Goal: Task Accomplishment & Management: Use online tool/utility

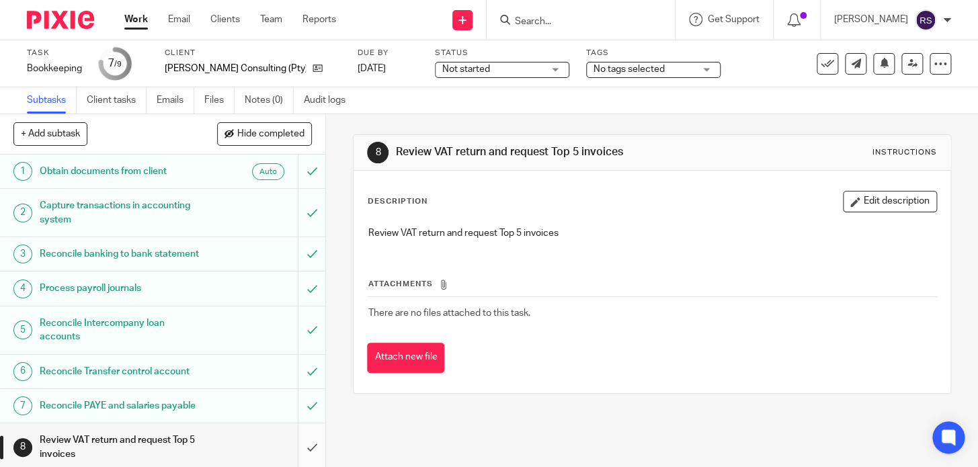
scroll to position [66, 0]
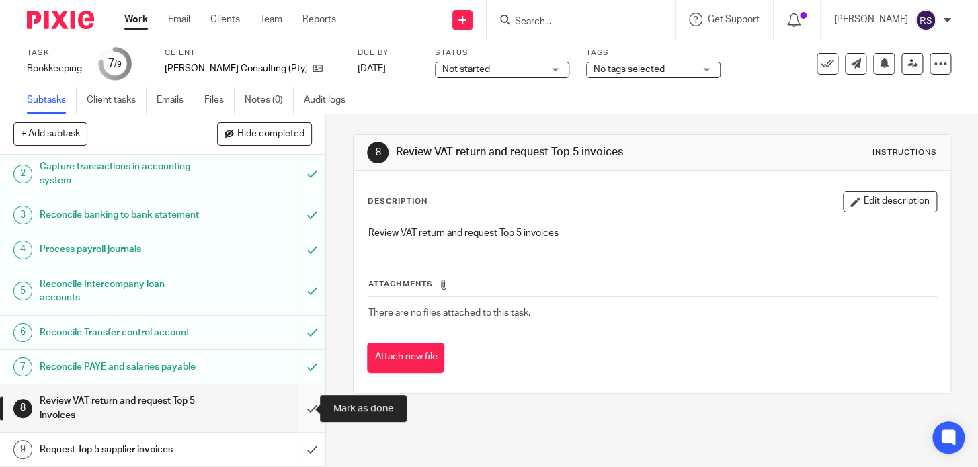
click at [299, 414] on input "submit" at bounding box center [162, 409] width 325 height 48
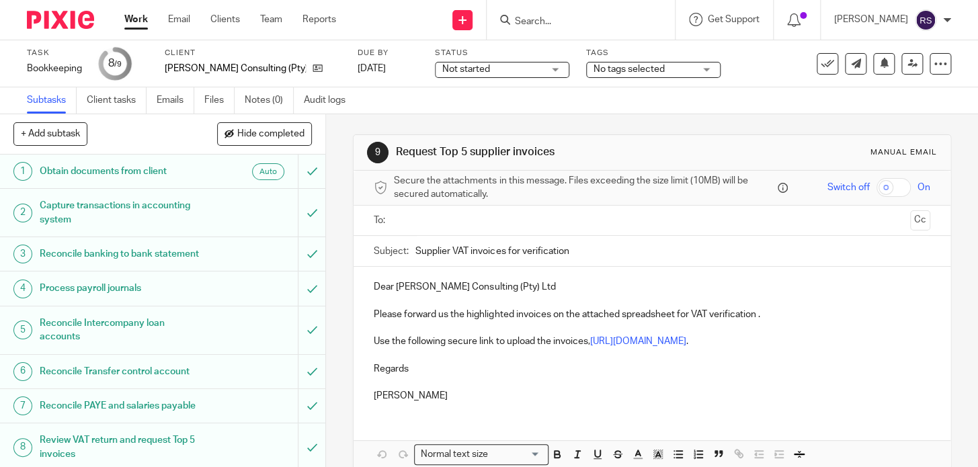
scroll to position [66, 0]
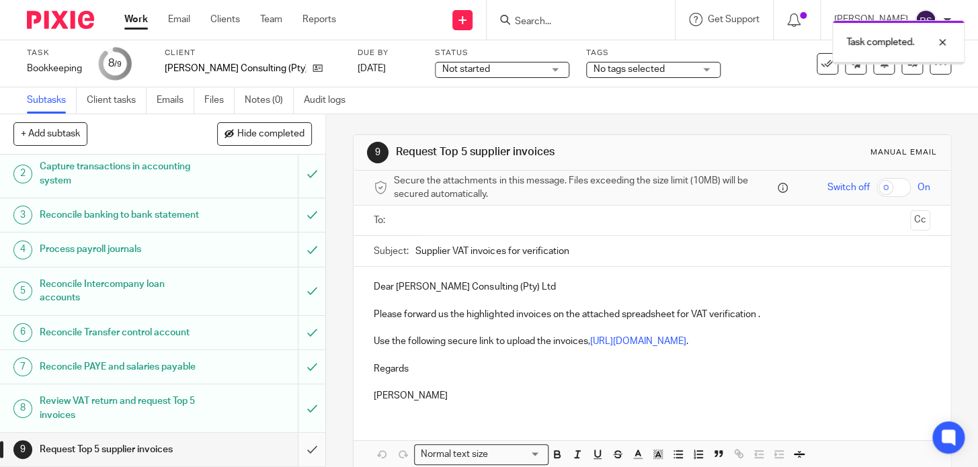
click at [295, 449] on input "submit" at bounding box center [162, 450] width 325 height 34
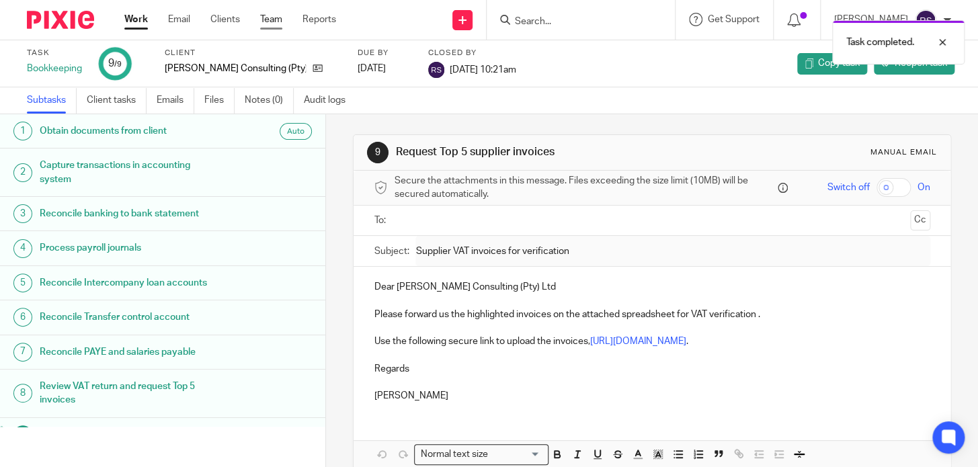
click at [275, 19] on link "Team" at bounding box center [271, 19] width 22 height 13
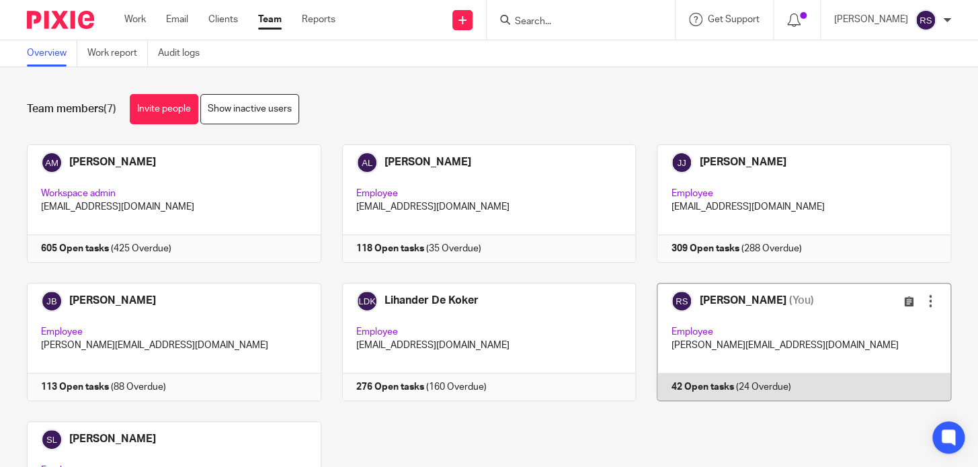
click at [771, 342] on link at bounding box center [793, 342] width 315 height 118
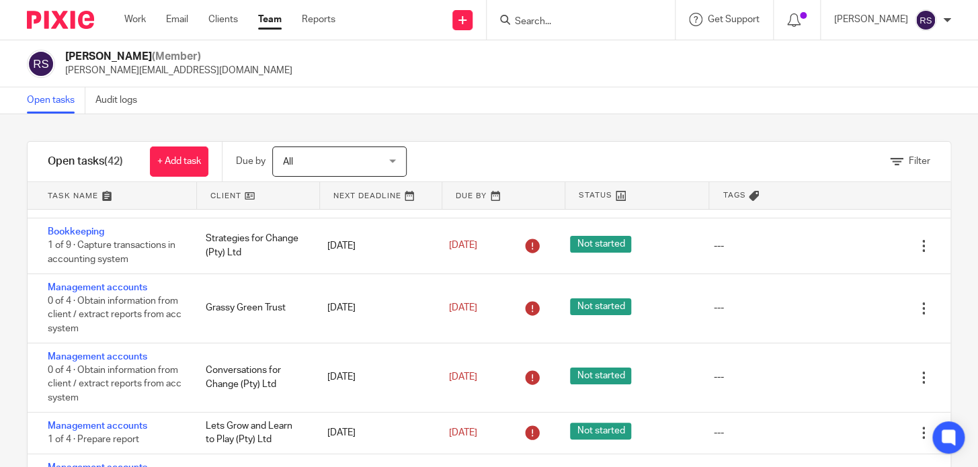
scroll to position [1276, 0]
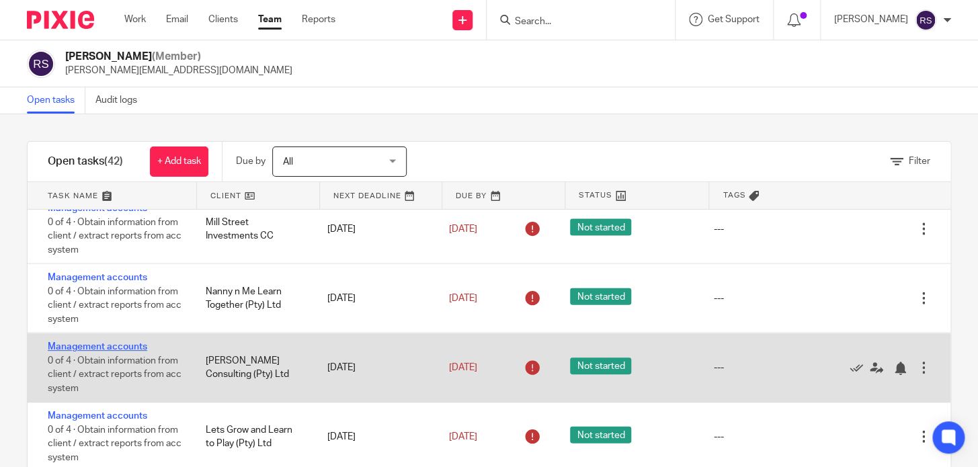
click at [128, 348] on link "Management accounts" at bounding box center [98, 346] width 100 height 9
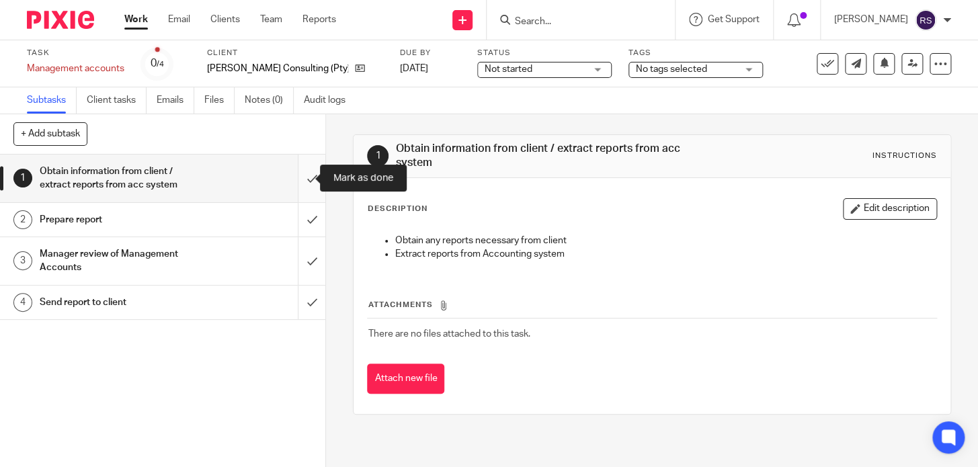
click at [301, 181] on input "submit" at bounding box center [162, 179] width 325 height 48
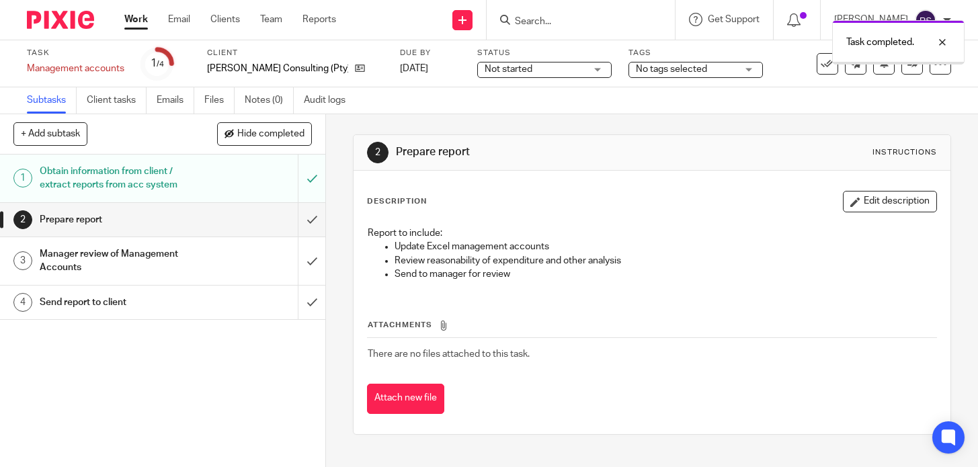
click at [296, 219] on input "submit" at bounding box center [162, 220] width 325 height 34
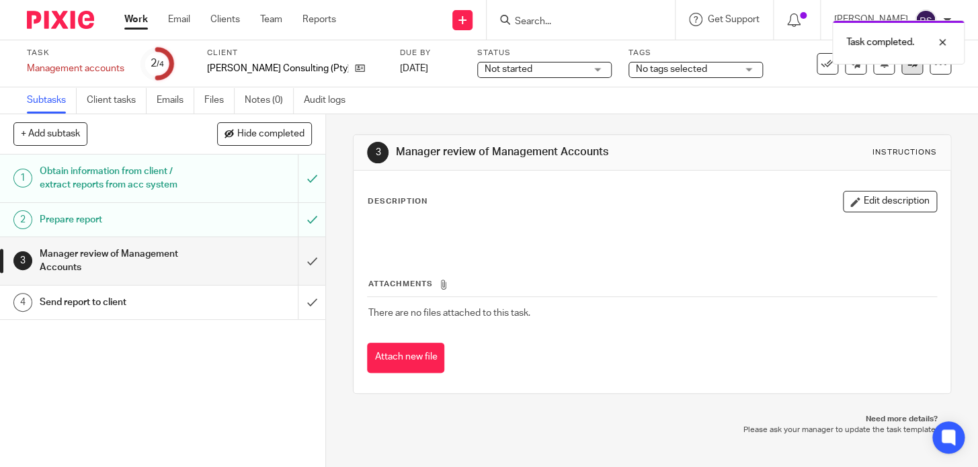
click at [908, 65] on icon at bounding box center [913, 63] width 10 height 10
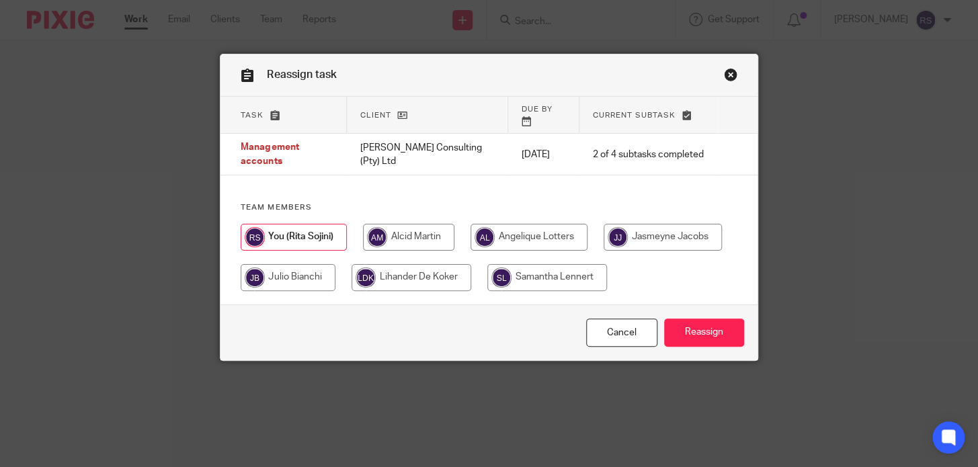
click at [471, 273] on input "radio" at bounding box center [412, 277] width 120 height 27
radio input "true"
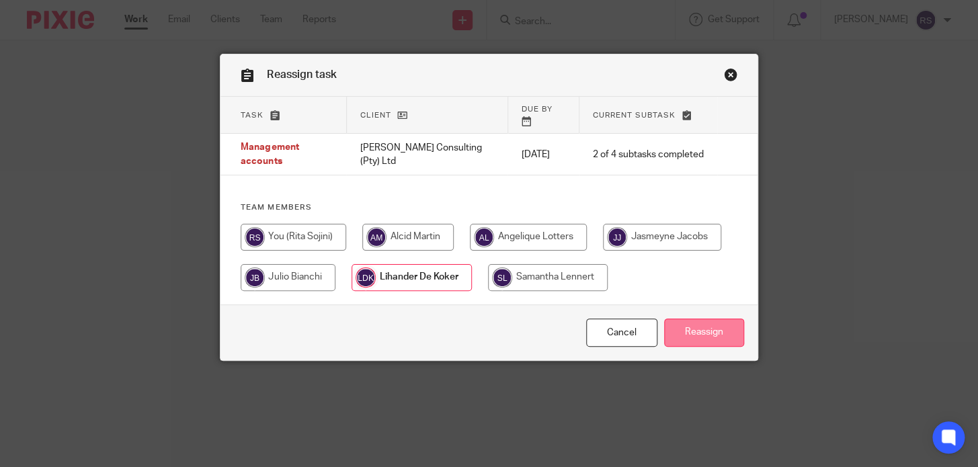
click at [693, 323] on input "Reassign" at bounding box center [704, 333] width 80 height 29
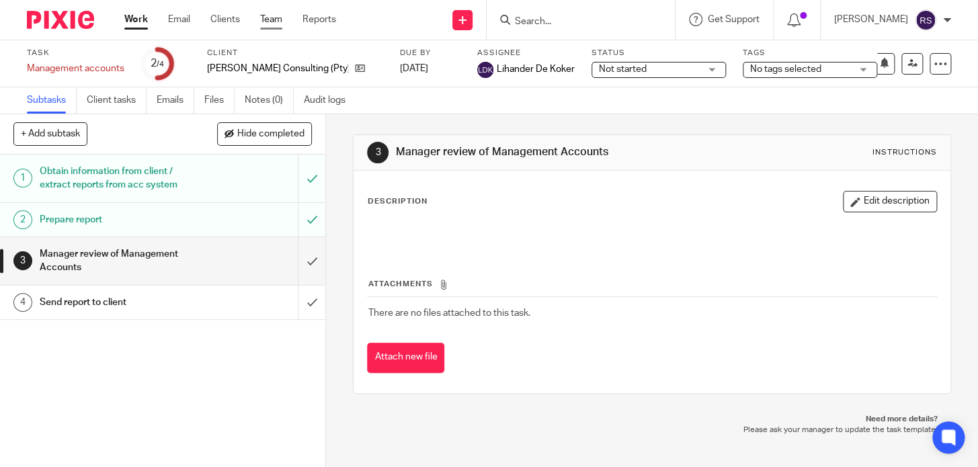
click at [274, 24] on link "Team" at bounding box center [271, 19] width 22 height 13
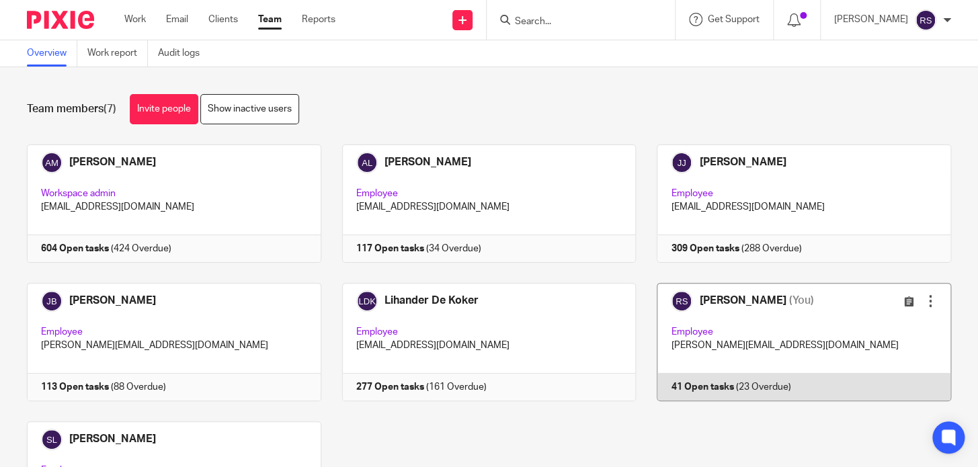
click at [755, 317] on link at bounding box center [793, 342] width 315 height 118
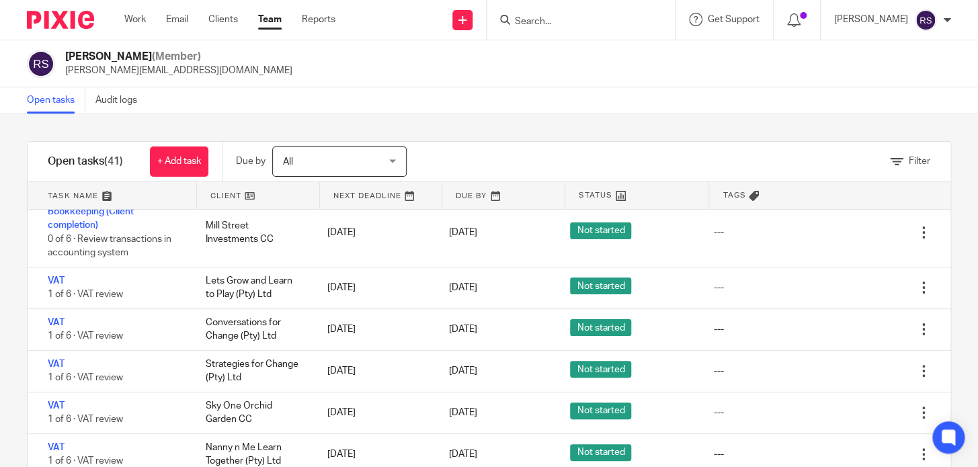
scroll to position [73, 0]
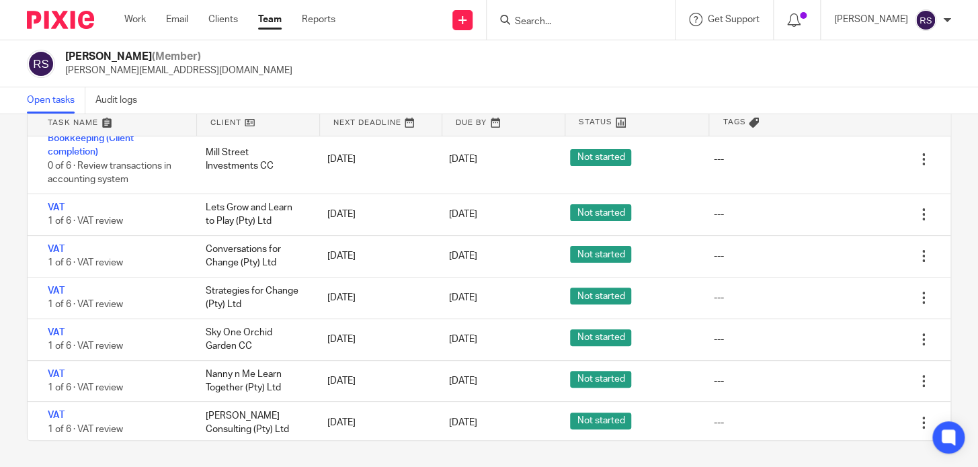
click at [569, 23] on input "Search" at bounding box center [574, 22] width 121 height 12
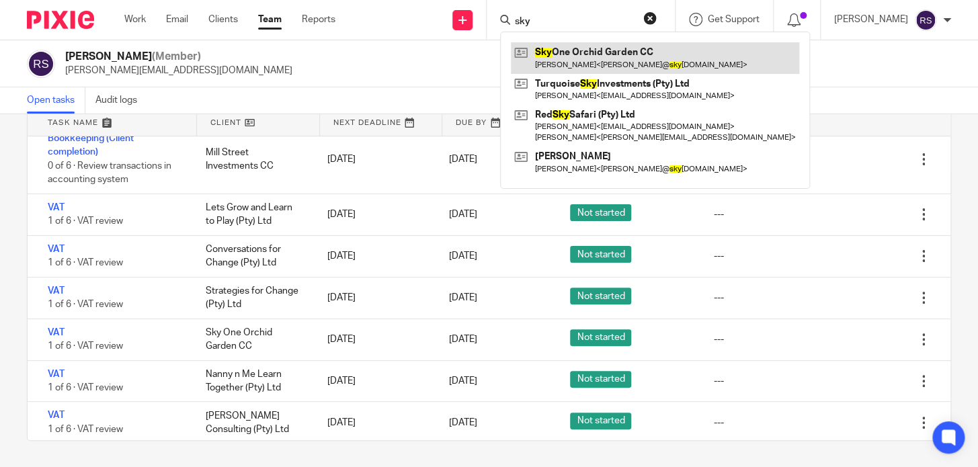
type input "sky"
click at [595, 68] on link at bounding box center [655, 57] width 288 height 31
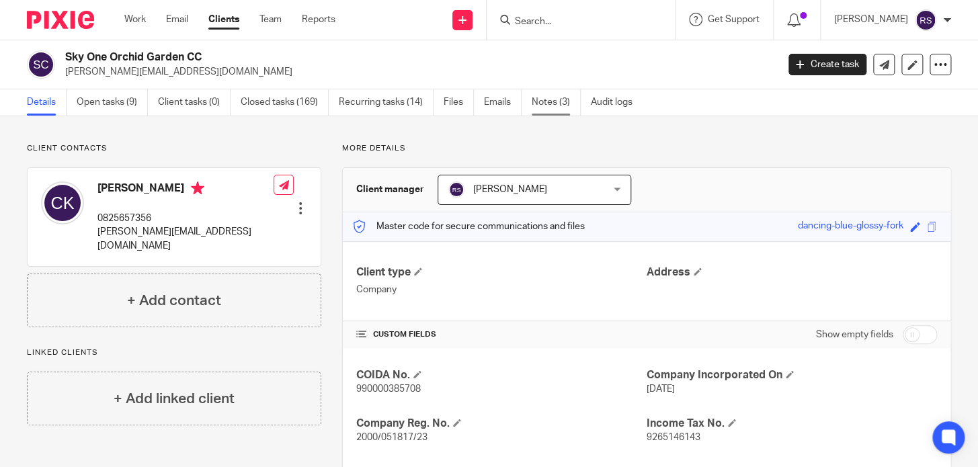
click at [545, 99] on link "Notes (3)" at bounding box center [556, 102] width 49 height 26
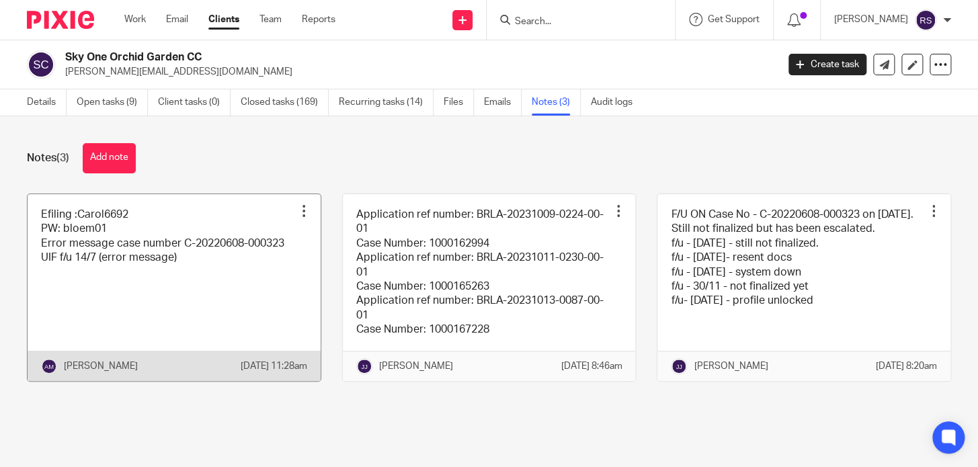
click at [107, 232] on link at bounding box center [174, 287] width 293 height 187
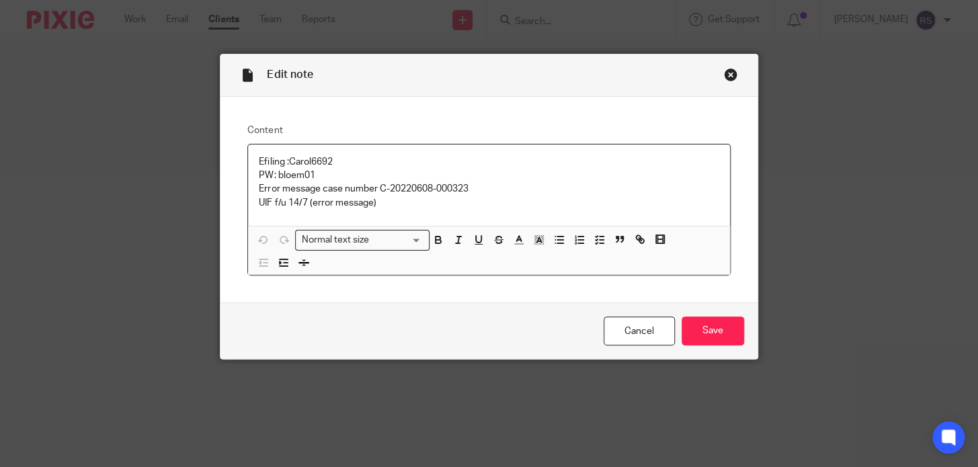
drag, startPoint x: 336, startPoint y: 161, endPoint x: 285, endPoint y: 162, distance: 51.1
click at [285, 162] on p "Efiling :Carol6692 PW: bloem01" at bounding box center [489, 169] width 460 height 28
copy p "Carol6692"
click at [724, 73] on div "Close this dialog window" at bounding box center [730, 74] width 13 height 13
